Goal: Task Accomplishment & Management: Complete application form

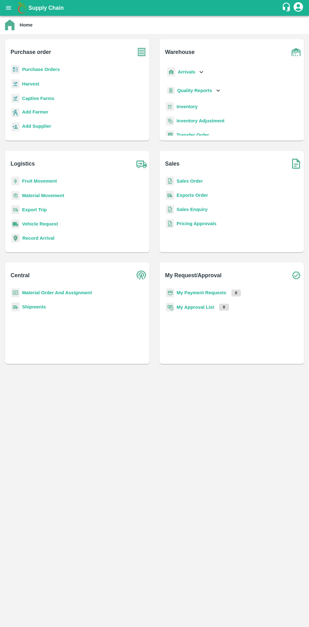
click at [49, 69] on b "Purchase Orders" at bounding box center [41, 69] width 38 height 5
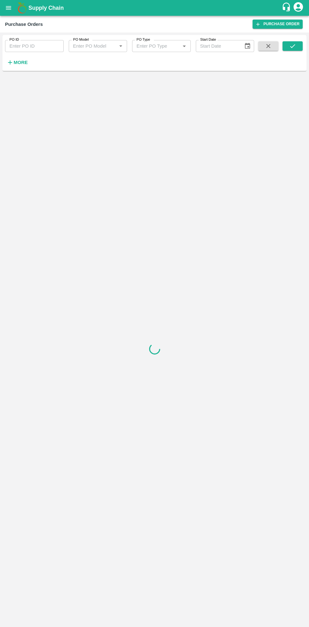
click at [24, 62] on strong "More" at bounding box center [21, 62] width 14 height 5
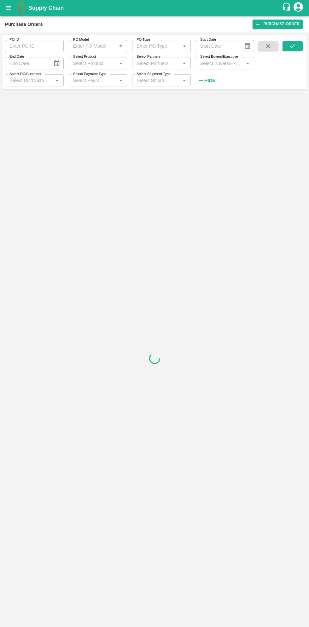
click at [219, 66] on input "Select Buyers/Executive" at bounding box center [220, 63] width 44 height 8
type input "saga"
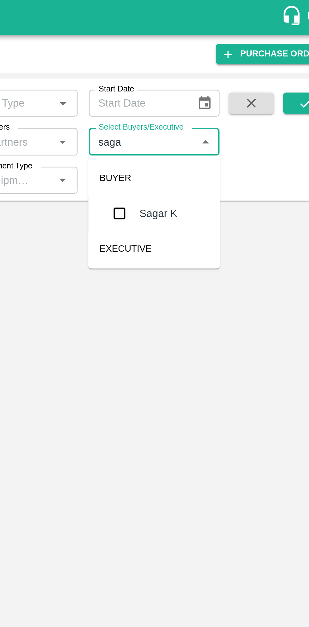
click at [209, 98] on input "checkbox" at bounding box center [209, 95] width 13 height 13
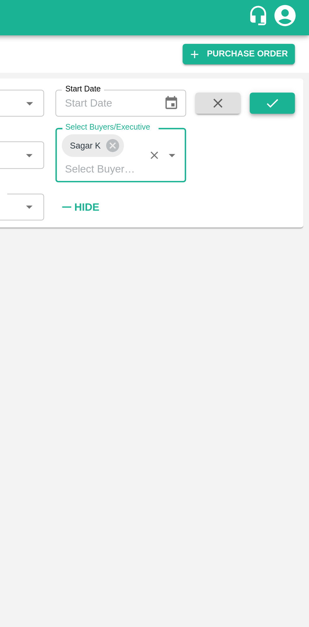
click at [294, 48] on icon "submit" at bounding box center [292, 46] width 7 height 7
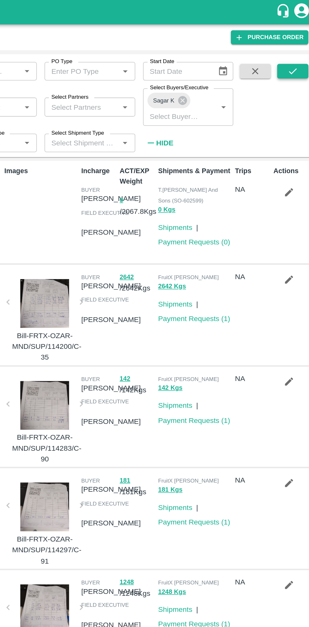
scroll to position [2, 0]
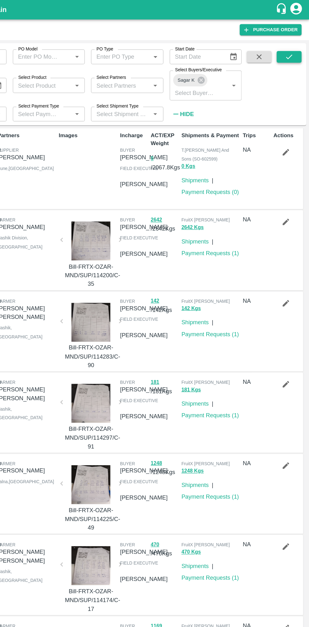
click at [294, 47] on icon "submit" at bounding box center [292, 46] width 7 height 7
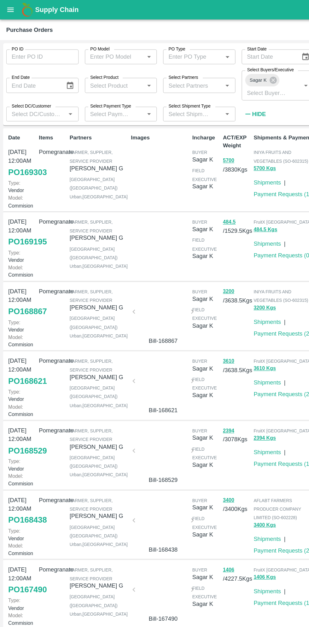
click at [18, 145] on link "PO 169303" at bounding box center [22, 139] width 31 height 11
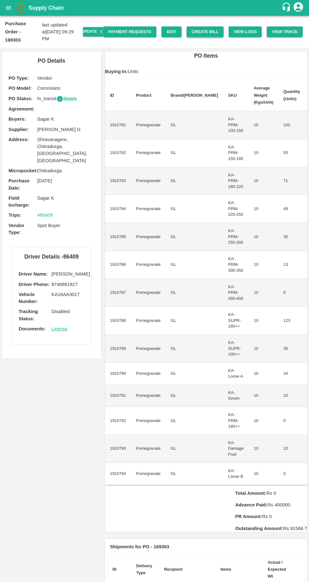
click at [204, 26] on button "Create Bill" at bounding box center [205, 31] width 37 height 11
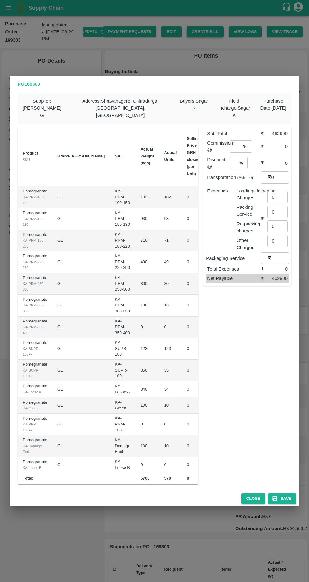
scroll to position [0, 60]
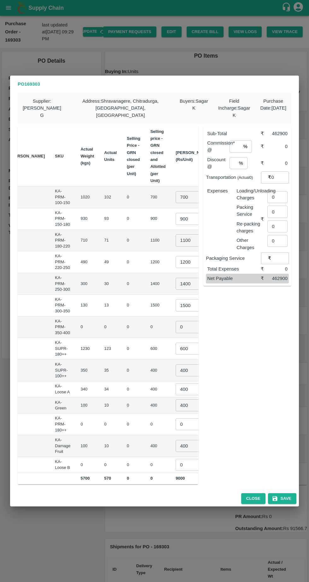
click at [176, 193] on input "700" at bounding box center [188, 197] width 25 height 12
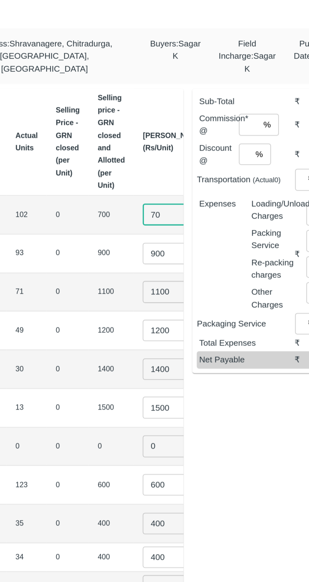
type input "7"
type input "900"
type input "9"
type input "1200"
type input "1"
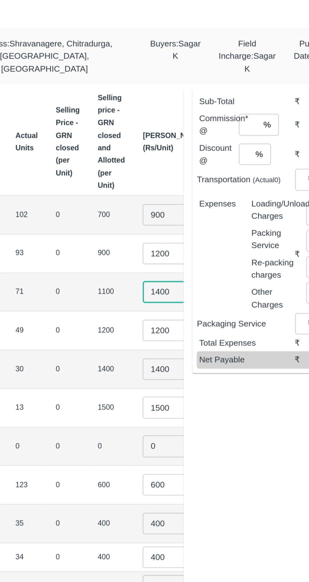
type input "1400"
type input "1600"
type input "1800"
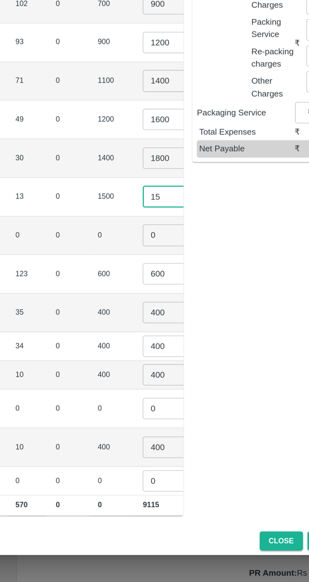
type input "1"
type input "2000"
type input "1"
type input "6"
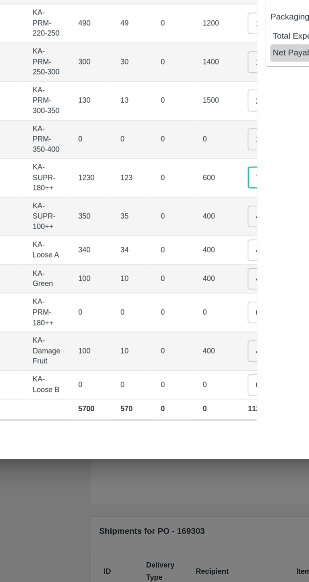
scroll to position [0, 48]
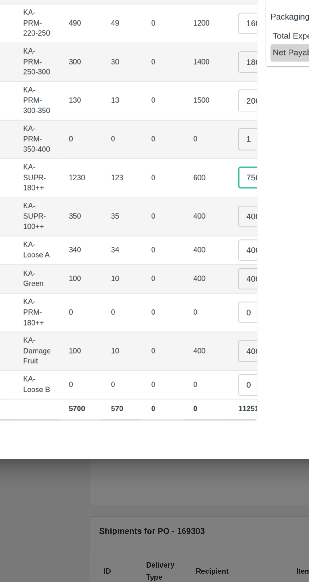
type input "750"
click at [188, 368] on input "400" at bounding box center [200, 371] width 25 height 12
type input "4"
type input "650"
type input "4"
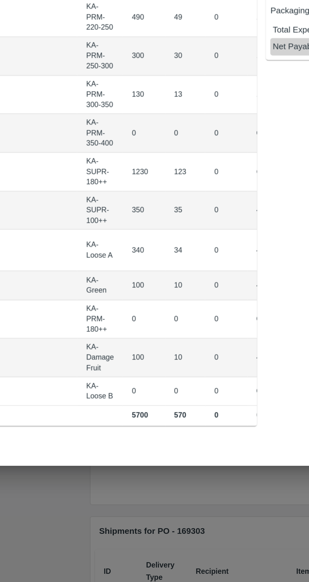
scroll to position [0, 0]
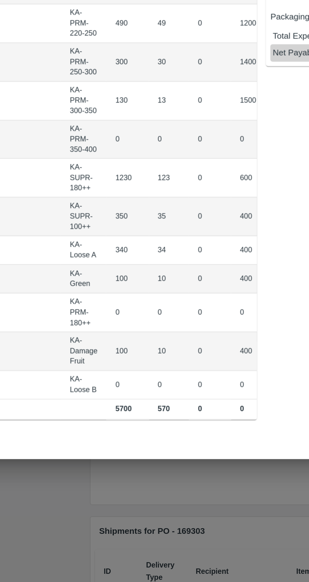
type input "600"
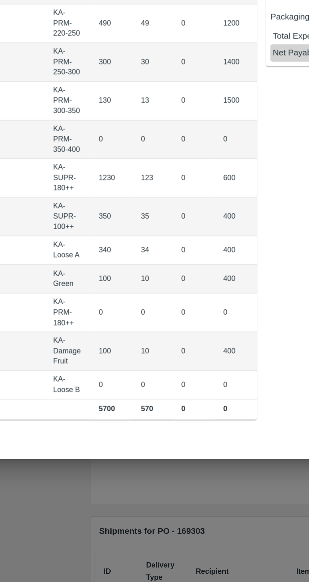
type input "4"
type input "600"
type input "1"
type input "4"
type input "350"
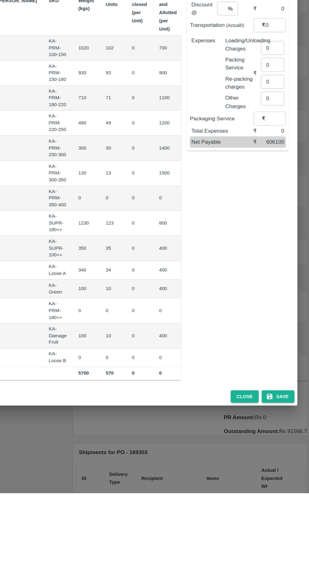
scroll to position [0, 0]
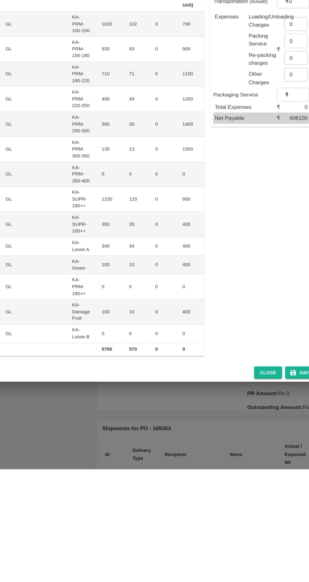
type input "1"
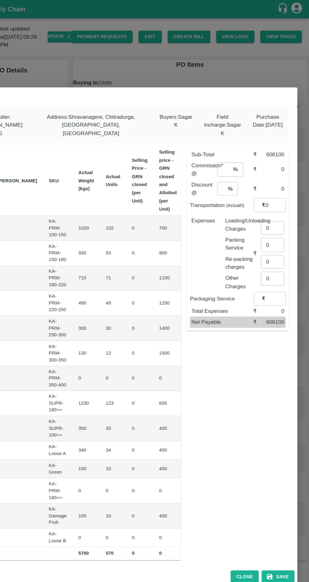
click at [237, 143] on input "number" at bounding box center [234, 147] width 11 height 12
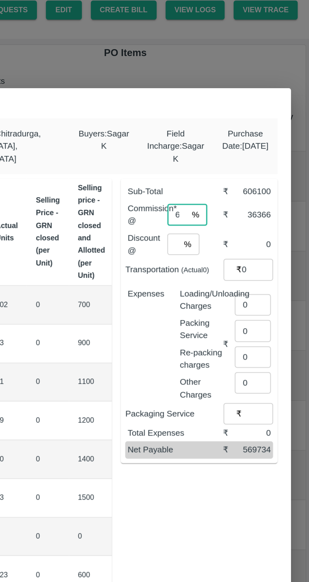
type input "6"
type input "0"
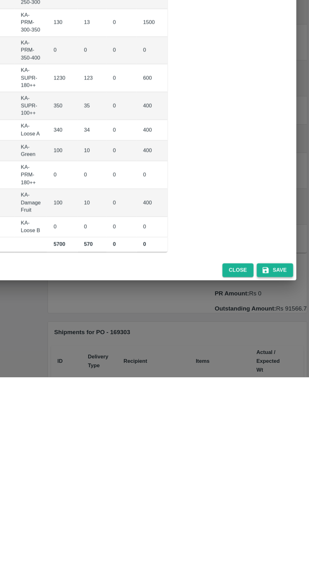
click at [288, 494] on button "Save" at bounding box center [282, 499] width 28 height 11
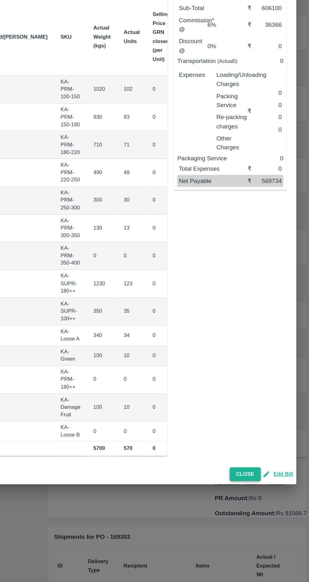
click at [262, 495] on button "Close" at bounding box center [259, 498] width 24 height 11
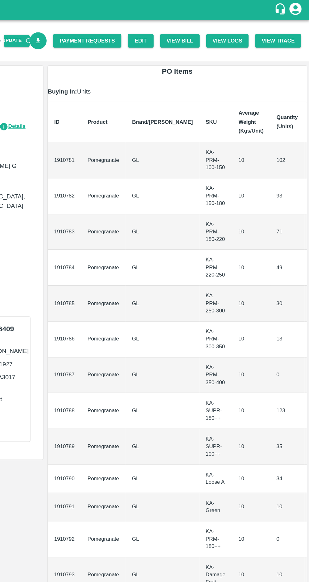
click at [99, 32] on icon "Download Bill" at bounding box center [97, 32] width 3 height 4
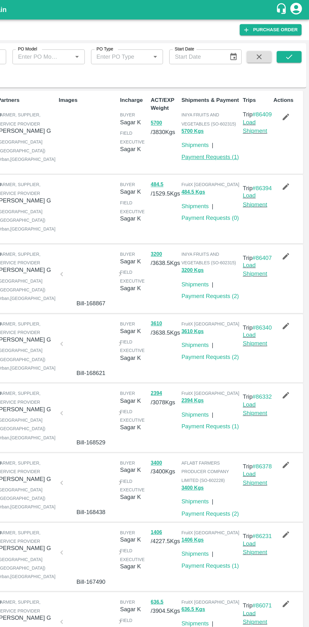
click at [239, 130] on link "Payment Requests ( 1 )" at bounding box center [228, 126] width 47 height 5
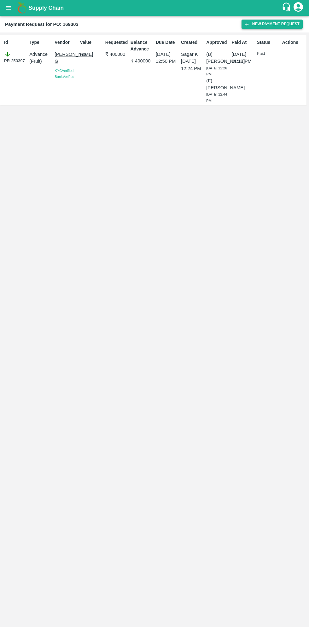
click at [271, 24] on button "New Payment Request" at bounding box center [271, 24] width 61 height 9
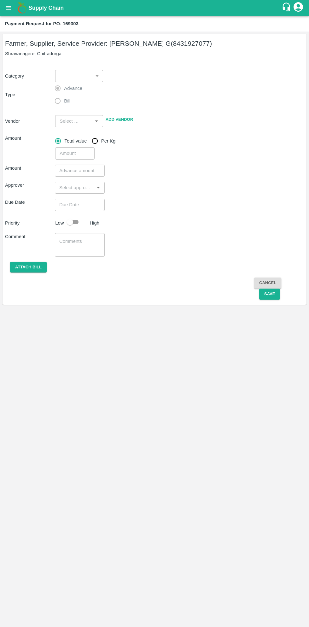
click at [82, 74] on body "Supply Chain Payment Request for PO: 169303 Farmer, Supplier, Service Provider:…" at bounding box center [154, 313] width 309 height 627
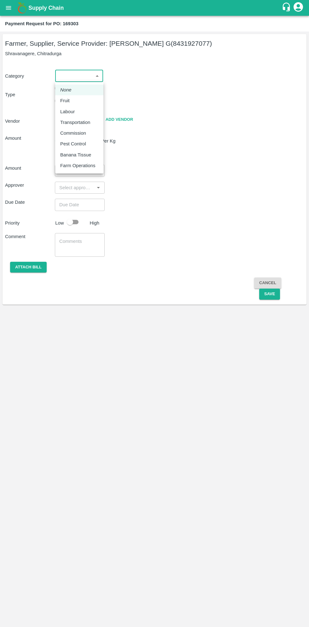
click at [66, 90] on em "None" at bounding box center [65, 89] width 11 height 7
click at [87, 79] on body "Supply Chain Payment Request for PO: 169303 Farmer, Supplier, Service Provider:…" at bounding box center [154, 313] width 309 height 627
click at [66, 104] on p "Fruit" at bounding box center [64, 100] width 9 height 7
type input "1"
type input "Thippeswamy G - 8431927077(Farmer, Supplier, Service Provider)"
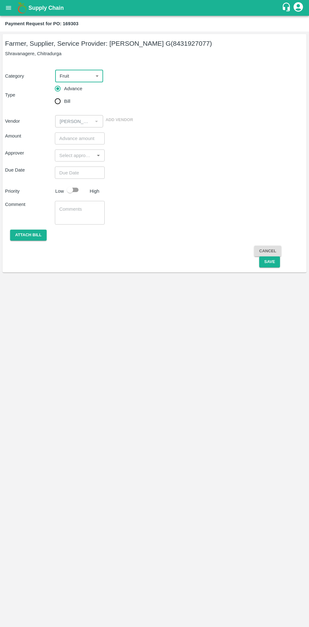
click at [59, 102] on input "Bill" at bounding box center [57, 101] width 13 height 13
radio input "true"
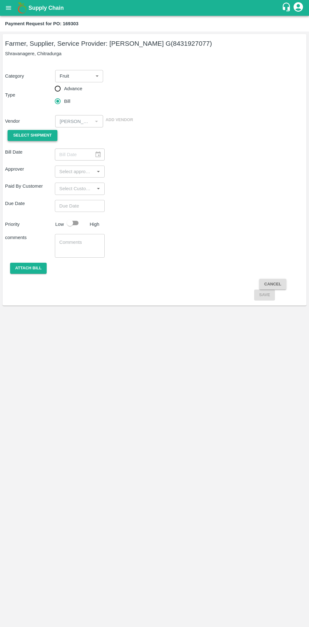
click at [39, 134] on span "Select Shipment" at bounding box center [32, 135] width 38 height 7
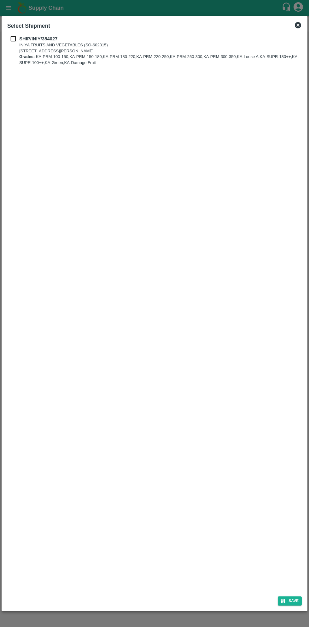
click at [21, 42] on p "SHIP/INIY/354027" at bounding box center [159, 38] width 281 height 7
checkbox input "true"
click at [298, 599] on button "Save" at bounding box center [290, 600] width 24 height 9
type input "14/08/2025"
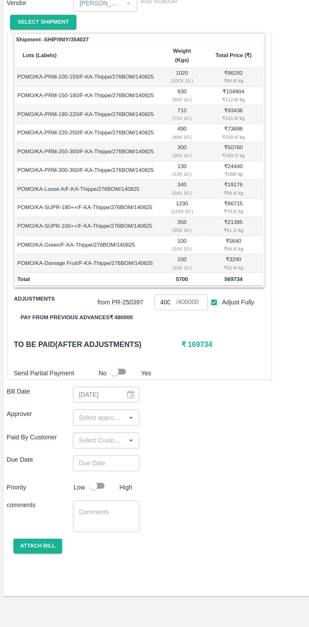
click at [85, 352] on button "Pay from previous advances ₹ 480000" at bounding box center [57, 357] width 94 height 11
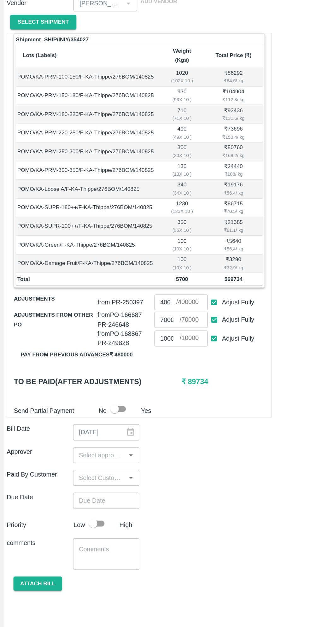
click at [164, 367] on input "Adjust Fully" at bounding box center [161, 373] width 12 height 12
checkbox input "false"
type input "0"
click at [165, 353] on input "Adjust Fully" at bounding box center [161, 359] width 12 height 12
checkbox input "false"
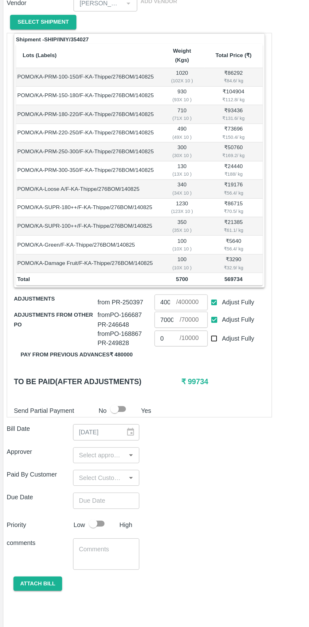
type input "0"
click at [162, 340] on input "Adjust Fully" at bounding box center [161, 346] width 12 height 12
checkbox input "false"
type input "0"
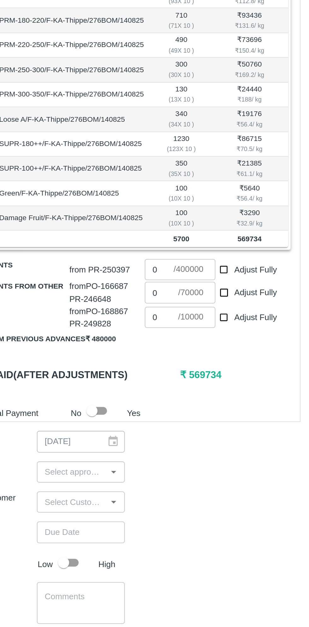
click at [162, 367] on input "Adjust Fully" at bounding box center [161, 373] width 12 height 12
checkbox input "true"
type input "10000"
click at [162, 353] on input "Adjust Fully" at bounding box center [161, 359] width 12 height 12
checkbox input "true"
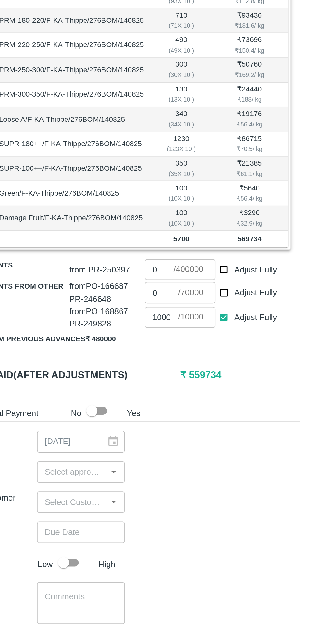
type input "70000"
click at [124, 340] on input "0" at bounding box center [124, 346] width 16 height 12
click at [163, 367] on input "Adjust Fully" at bounding box center [161, 373] width 12 height 12
checkbox input "false"
type input "0"
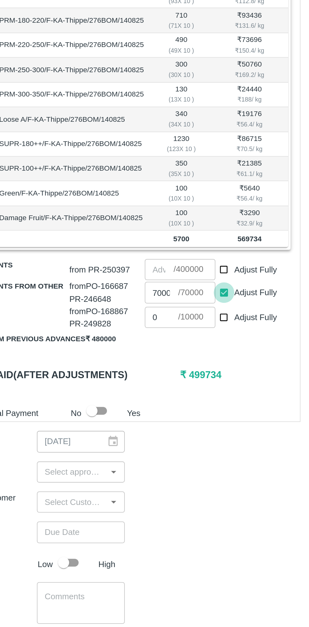
click at [161, 353] on input "Adjust Fully" at bounding box center [161, 359] width 12 height 12
checkbox input "false"
type input "0"
click at [159, 367] on input "Adjust Fully" at bounding box center [161, 373] width 12 height 12
checkbox input "true"
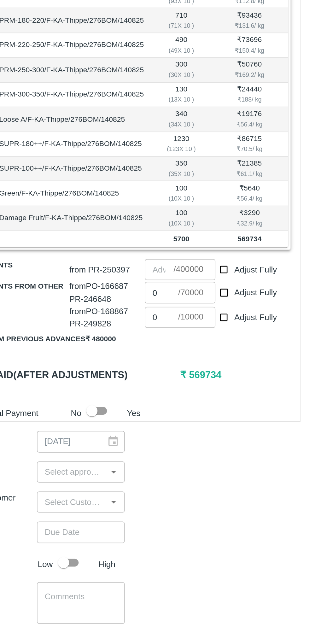
type input "10000"
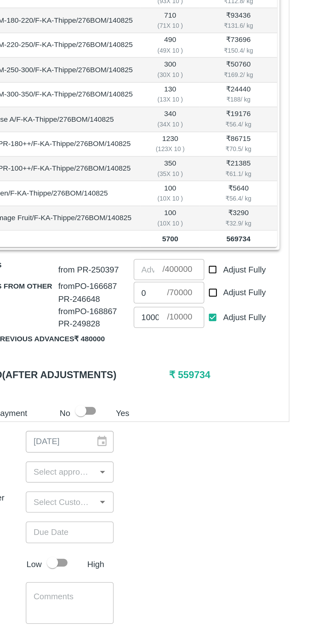
click at [128, 353] on input "0" at bounding box center [125, 359] width 19 height 12
type input "11000"
click at [129, 340] on input "number" at bounding box center [124, 346] width 16 height 12
click at [164, 341] on input "Adjust Fully" at bounding box center [161, 346] width 12 height 12
checkbox input "true"
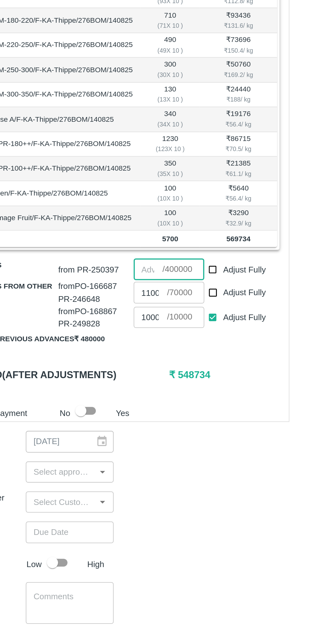
type input "400000"
click at [163, 367] on input "Adjust Fully" at bounding box center [161, 373] width 12 height 12
checkbox input "false"
type input "0"
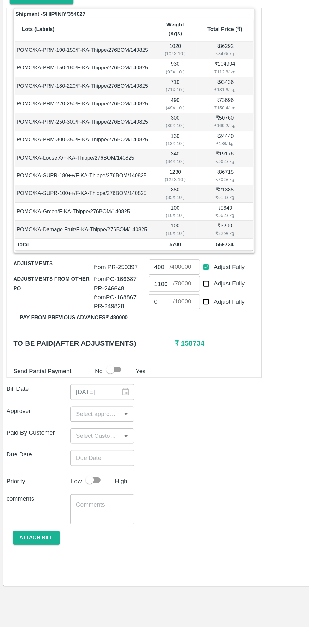
click at [82, 456] on input "input" at bounding box center [75, 460] width 36 height 8
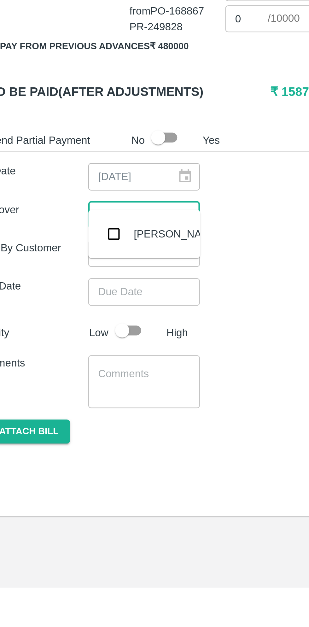
type input "muk"
click at [71, 469] on input "checkbox" at bounding box center [66, 468] width 13 height 13
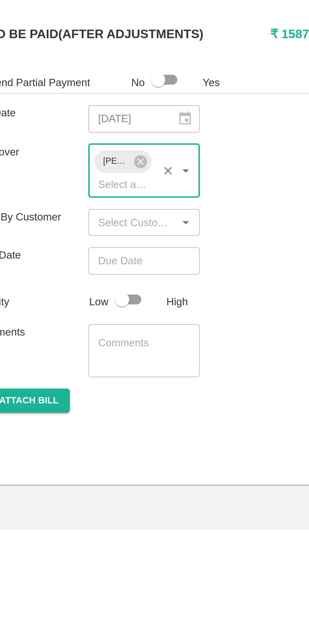
click at [84, 500] on input "Choose date" at bounding box center [77, 506] width 45 height 12
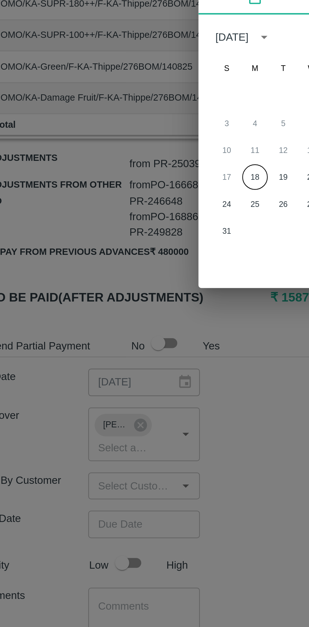
click at [130, 356] on button "18" at bounding box center [129, 351] width 11 height 11
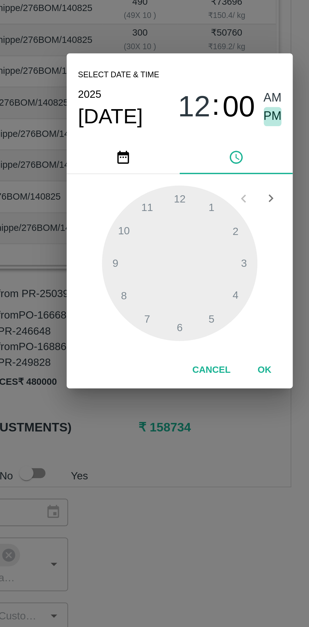
click at [197, 269] on span "PM" at bounding box center [196, 267] width 8 height 9
click at [132, 317] on div at bounding box center [154, 332] width 69 height 69
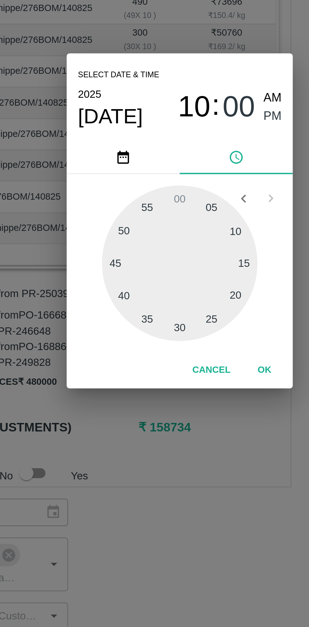
click at [185, 333] on div at bounding box center [154, 332] width 69 height 69
type input "18/08/2025 10:15 PM"
click at [192, 382] on button "OK" at bounding box center [192, 379] width 20 height 11
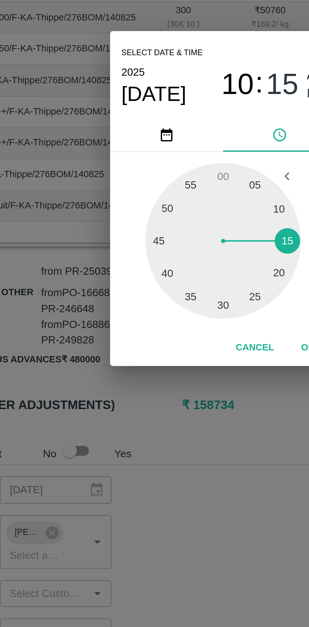
scroll to position [0, 5]
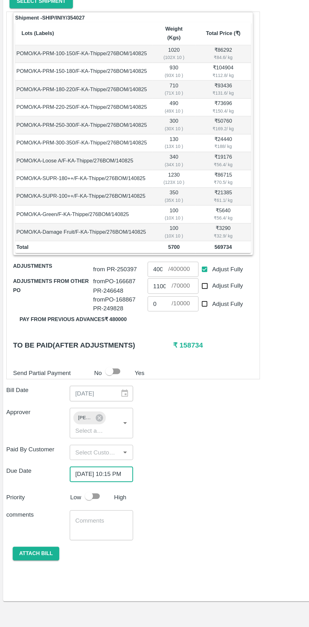
click at [76, 518] on input "checkbox" at bounding box center [70, 524] width 36 height 12
checkbox input "true"
click at [31, 566] on button "Attach bill" at bounding box center [28, 569] width 37 height 11
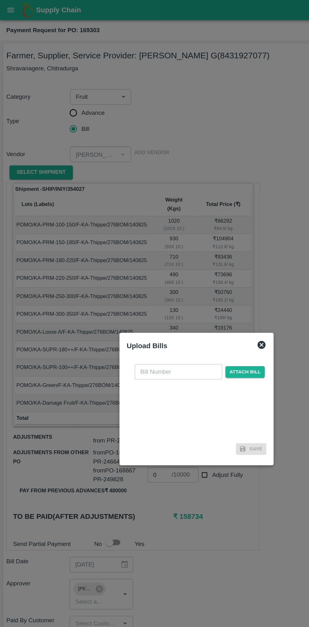
click at [144, 292] on input "text" at bounding box center [140, 292] width 69 height 12
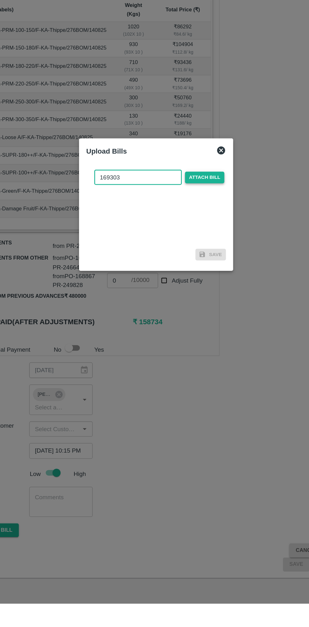
type input "169303"
click at [198, 293] on span "Attach bill" at bounding box center [192, 291] width 31 height 9
click at [0, 0] on input "Attach bill" at bounding box center [0, 0] width 0 height 0
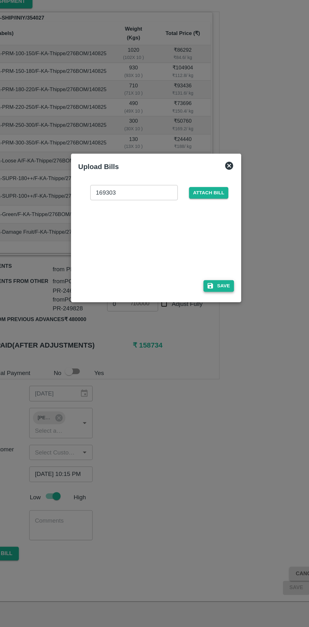
click at [208, 359] on button "Save" at bounding box center [204, 358] width 24 height 9
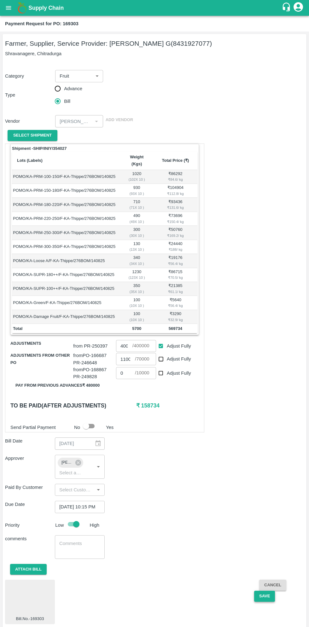
click at [263, 590] on button "Save" at bounding box center [264, 595] width 21 height 11
